Goal: Information Seeking & Learning: Learn about a topic

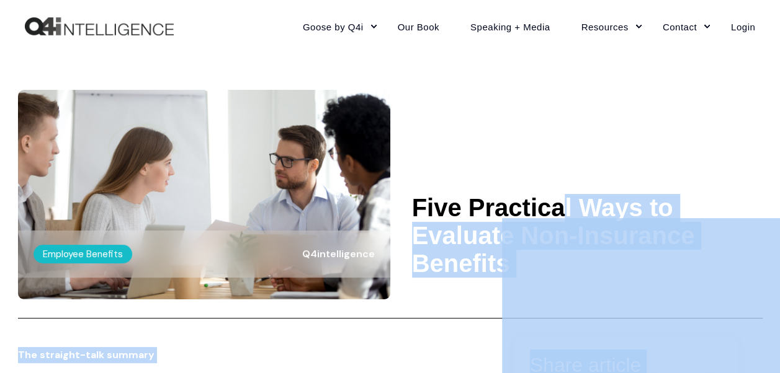
drag, startPoint x: 411, startPoint y: 205, endPoint x: 724, endPoint y: 206, distance: 312.7
click at [724, 206] on \a-------- "Five Practical Ways to Evaluate Non-Insurance Benefits" at bounding box center [587, 236] width 351 height 84
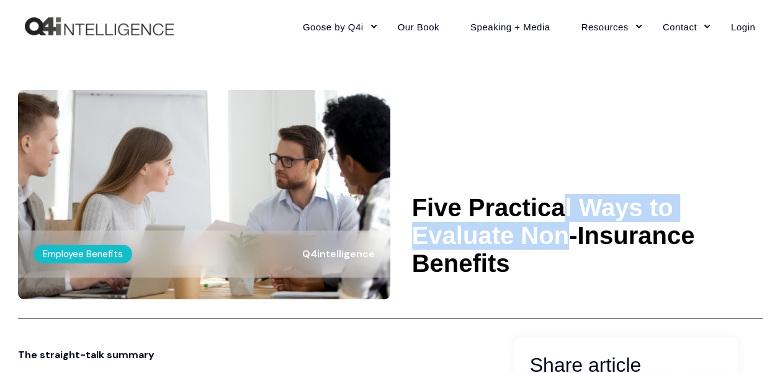
drag, startPoint x: 724, startPoint y: 206, endPoint x: 708, endPoint y: 114, distance: 93.1
click at [708, 114] on header "Employee Benefits Q4intelligence Five Practical Ways to Evaluate Non-Insurance …" at bounding box center [390, 186] width 744 height 266
click at [645, 136] on header "Employee Benefits Q4intelligence Five Practical Ways to Evaluate Non-Insurance …" at bounding box center [390, 186] width 744 height 266
click at [577, 145] on header "Employee Benefits Q4intelligence Five Practical Ways to Evaluate Non-Insurance …" at bounding box center [390, 186] width 744 height 266
click at [704, 118] on header "Employee Benefits Q4intelligence Five Practical Ways to Evaluate Non-Insurance …" at bounding box center [390, 186] width 744 height 266
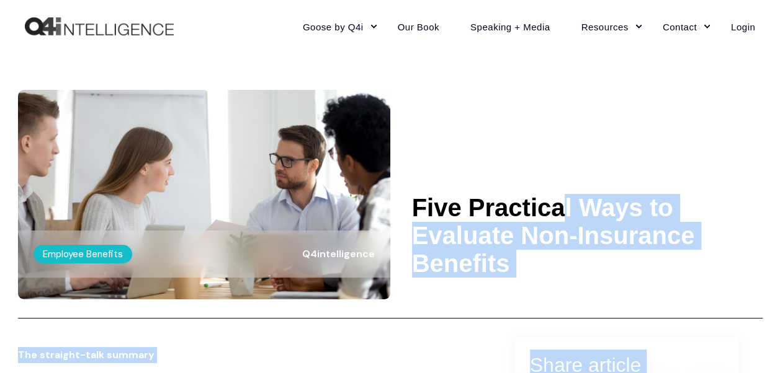
drag, startPoint x: 416, startPoint y: 202, endPoint x: 544, endPoint y: 218, distance: 129.4
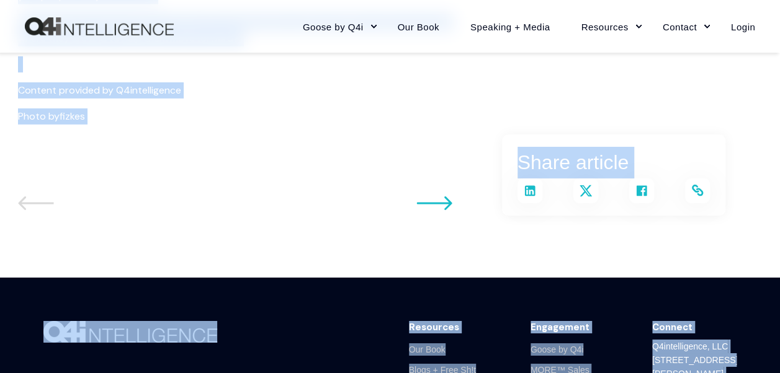
scroll to position [1799, 0]
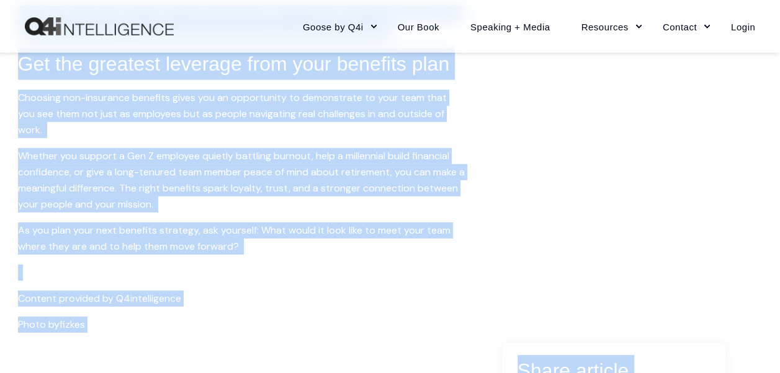
copy body "Lore Ipsumdolo Sita co Adipisci Eli-Seddoeius Temporin Utlab etdolor Magn aliqu…"
